Goal: Information Seeking & Learning: Learn about a topic

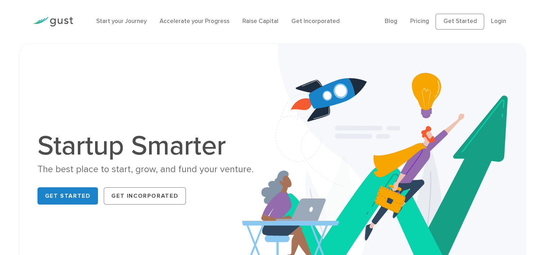
click at [162, 63] on div "Startup Smarter The best place to start, grow, and fund your venture. Get Start…" at bounding box center [272, 170] width 481 height 216
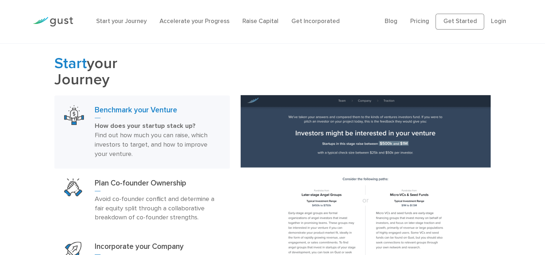
scroll to position [389, 0]
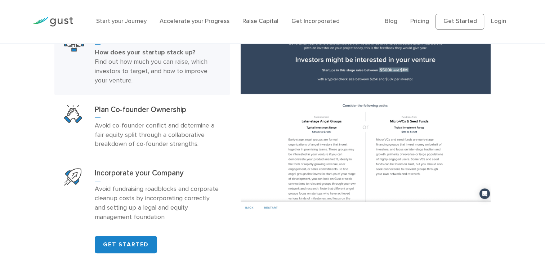
scroll to position [476, 0]
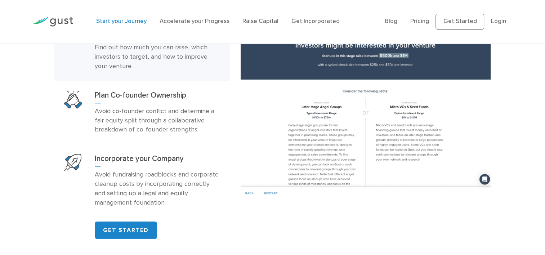
click at [117, 21] on link "Start your Journey" at bounding box center [121, 21] width 50 height 7
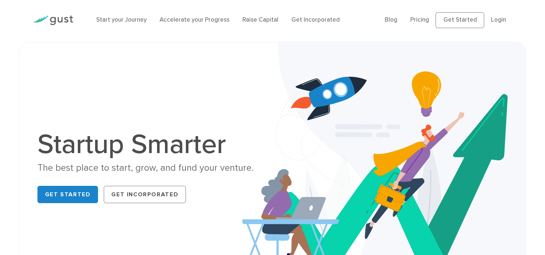
scroll to position [0, 0]
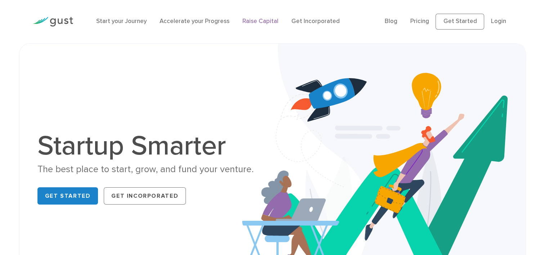
click at [243, 20] on link "Raise Capital" at bounding box center [261, 21] width 36 height 7
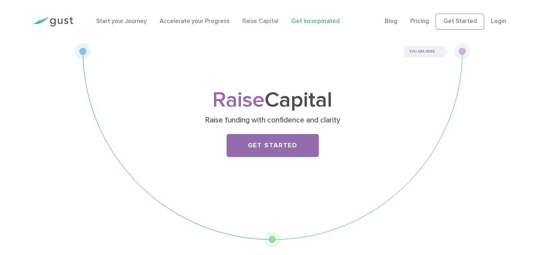
click at [298, 19] on link "Get Incorporated" at bounding box center [316, 21] width 48 height 7
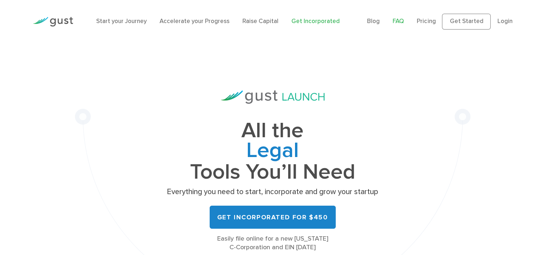
click at [401, 21] on link "FAQ" at bounding box center [398, 21] width 11 height 7
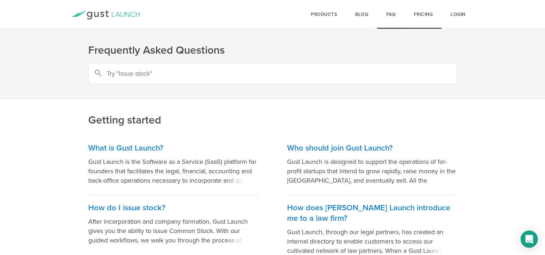
click at [420, 13] on link "Pricing" at bounding box center [423, 14] width 37 height 29
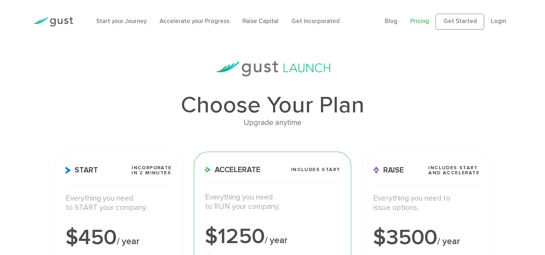
click at [95, 104] on h1 "Choose Your Plan" at bounding box center [272, 105] width 437 height 23
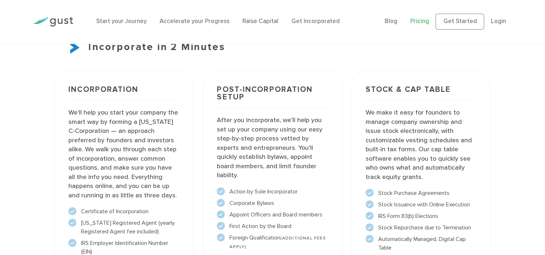
scroll to position [534, 0]
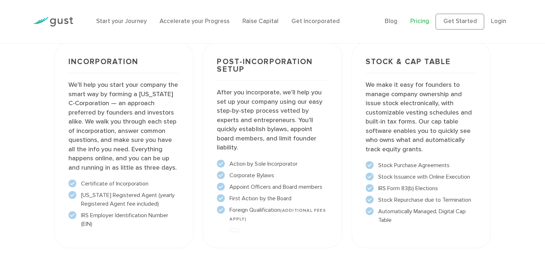
click at [95, 104] on div "Incorporation We’ll help you start your company the smart way by forming a [US_…" at bounding box center [123, 146] width 139 height 206
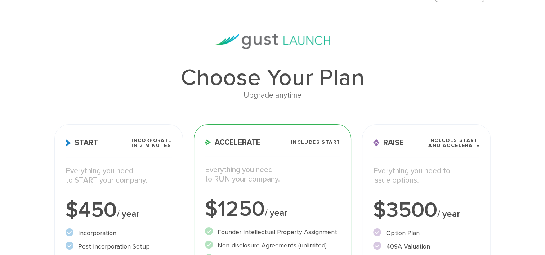
scroll to position [0, 0]
